Goal: Check status

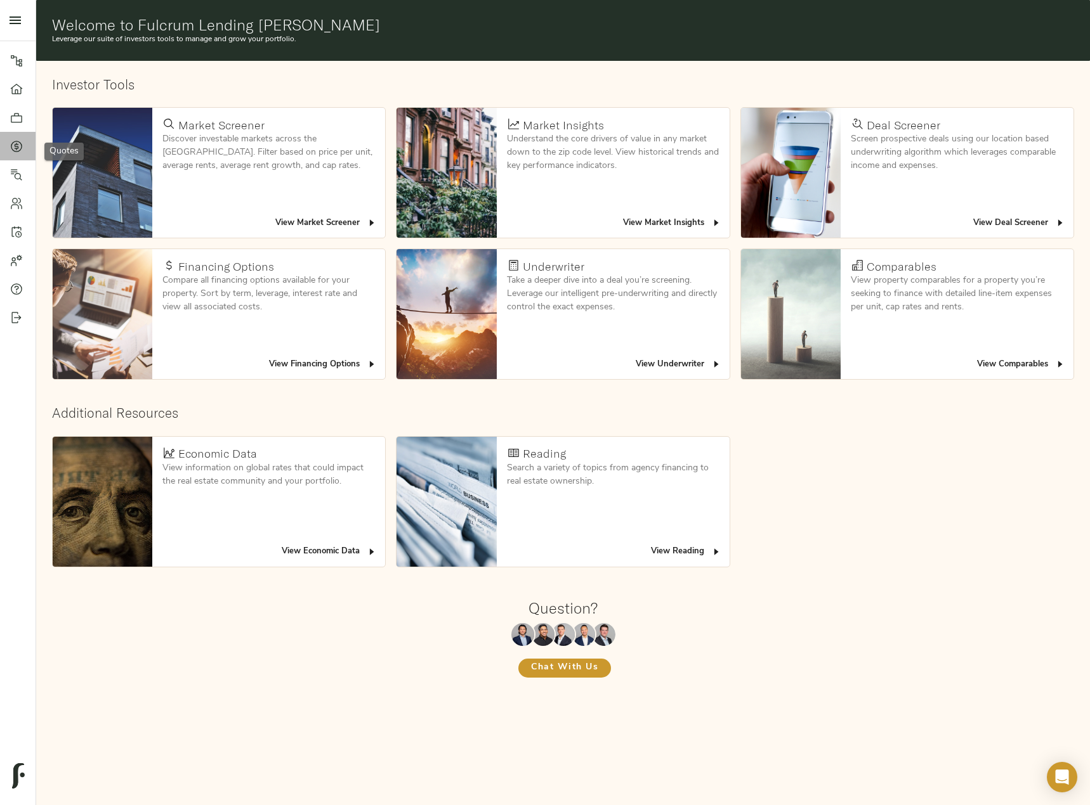
click at [15, 145] on icon at bounding box center [17, 146] width 4 height 7
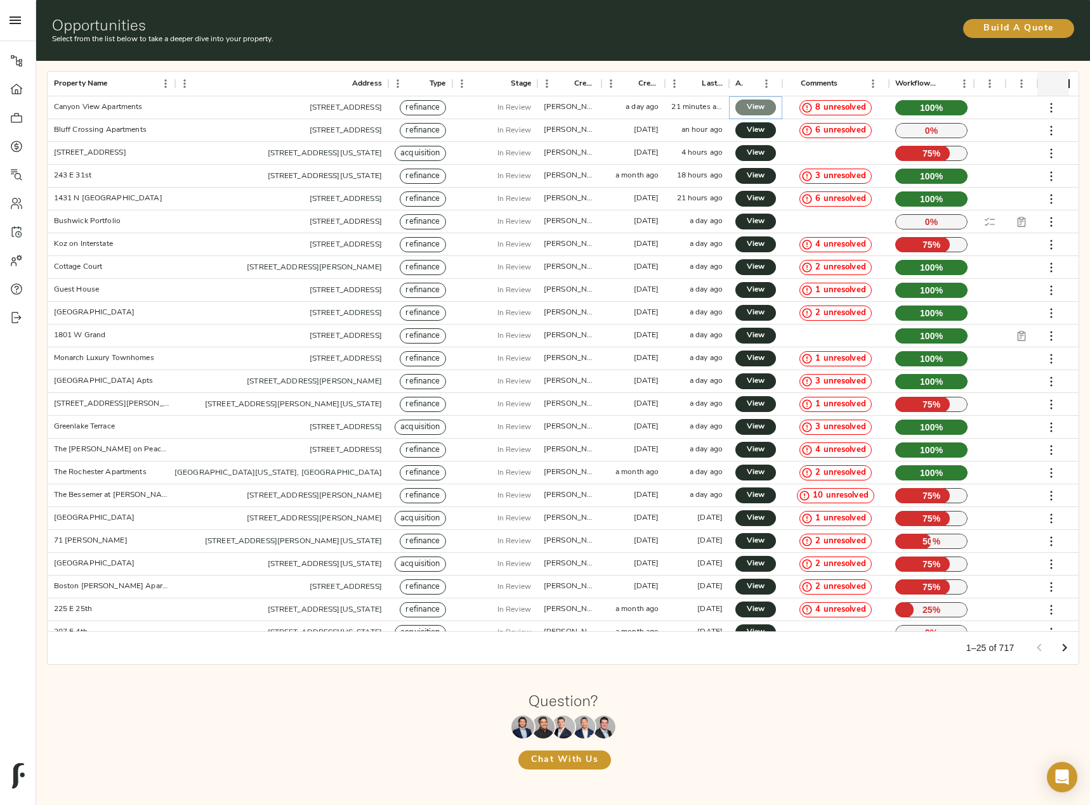
click at [762, 105] on span "View" at bounding box center [755, 107] width 15 height 13
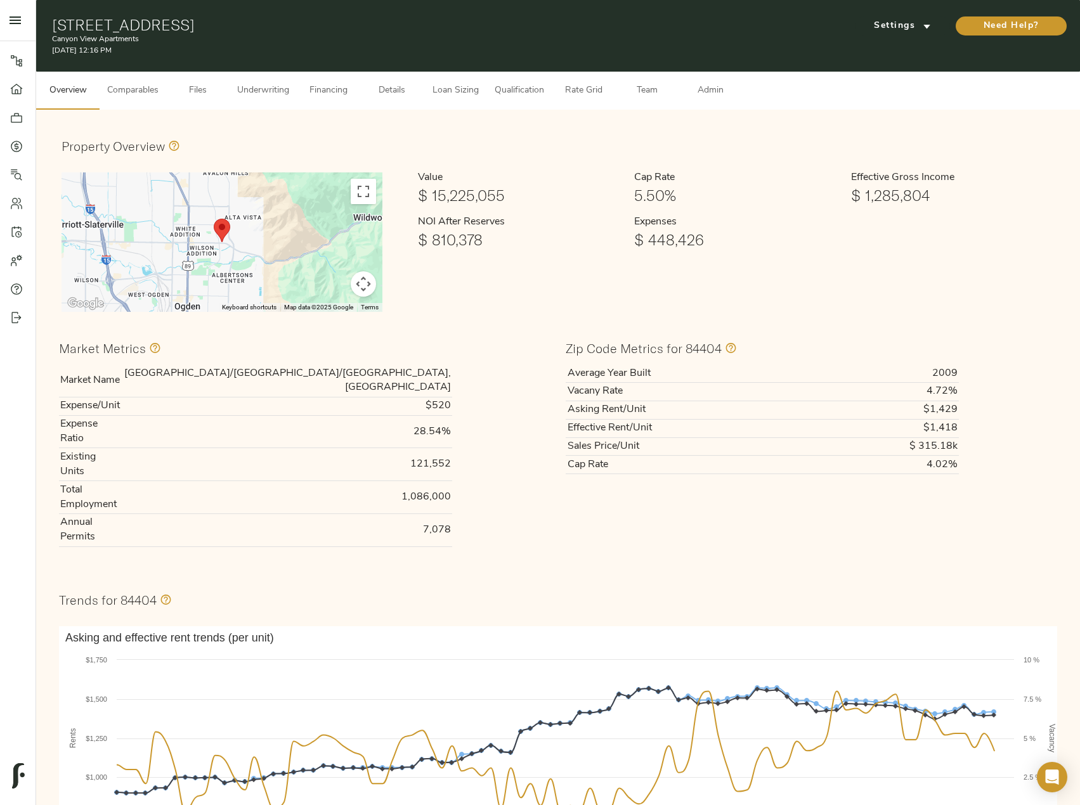
click at [268, 85] on span "Underwriting" at bounding box center [263, 91] width 52 height 16
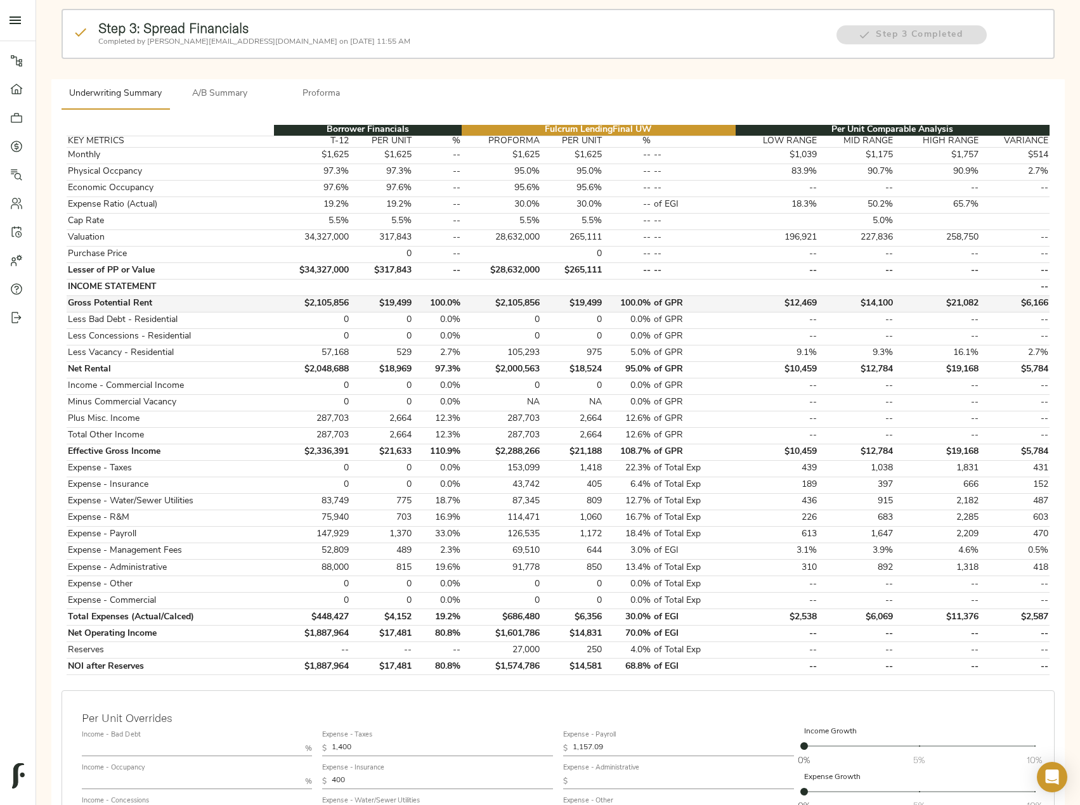
scroll to position [127, 0]
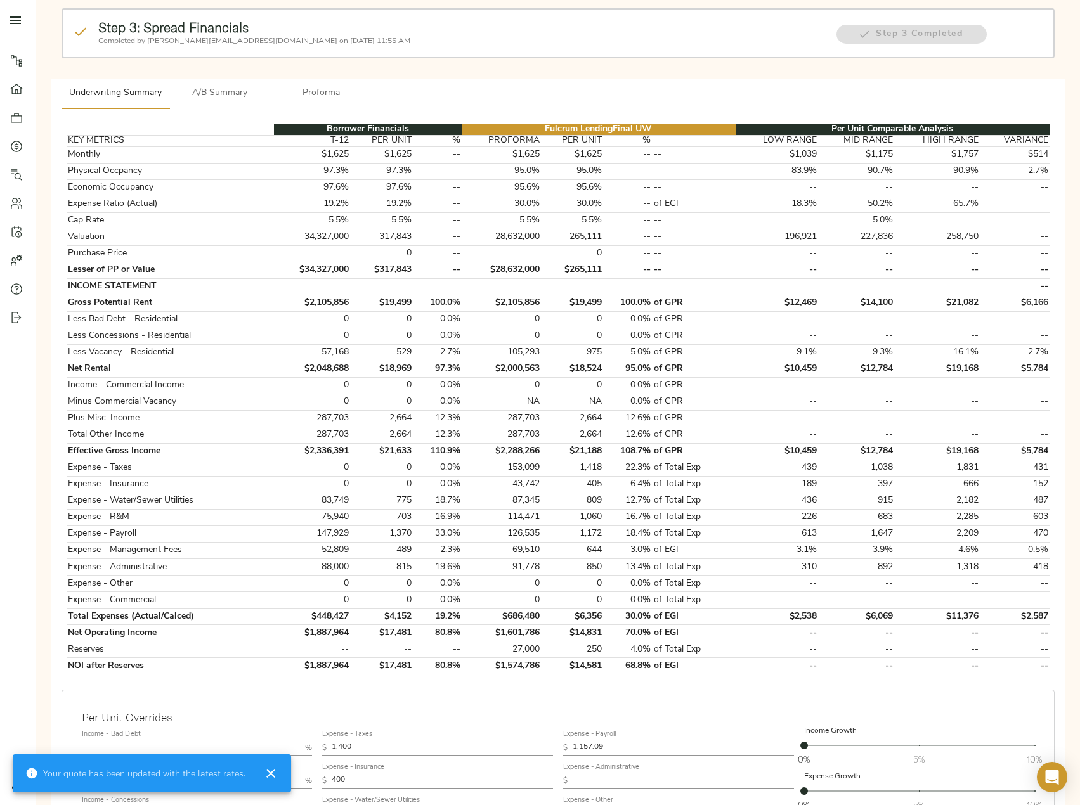
type input "1,171"
type input "1,155"
type input "1,016"
type input "1,123"
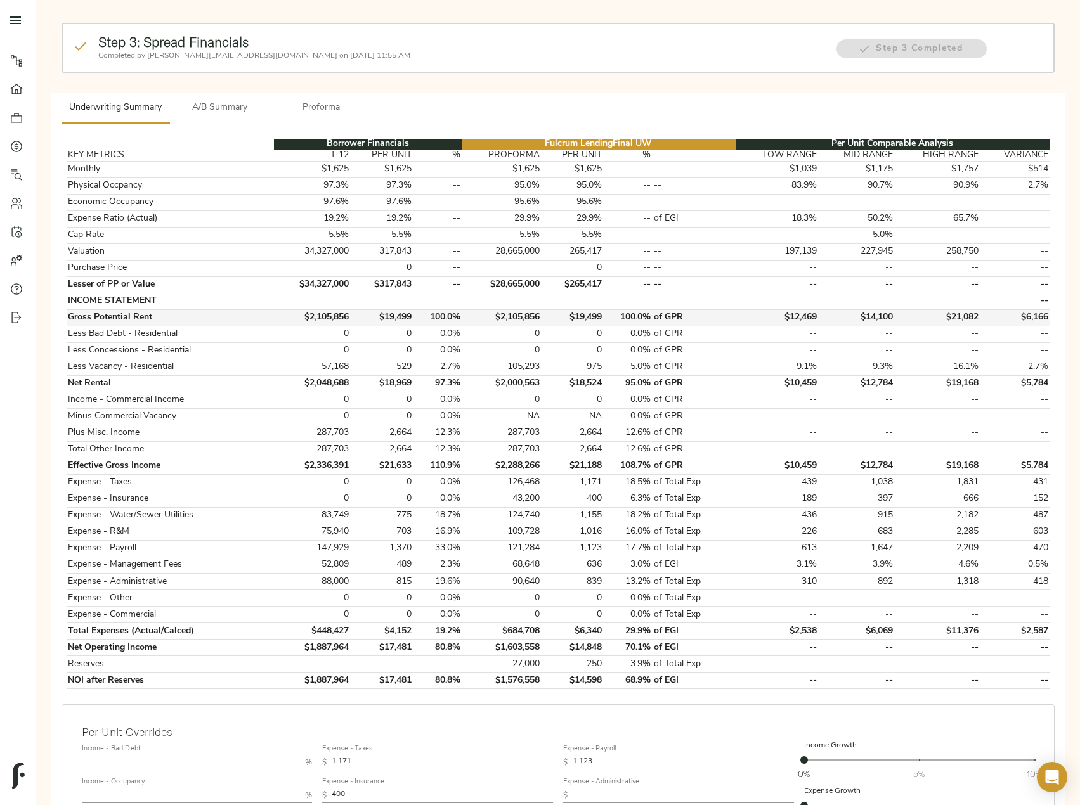
scroll to position [127, 0]
